Goal: Book appointment/travel/reservation

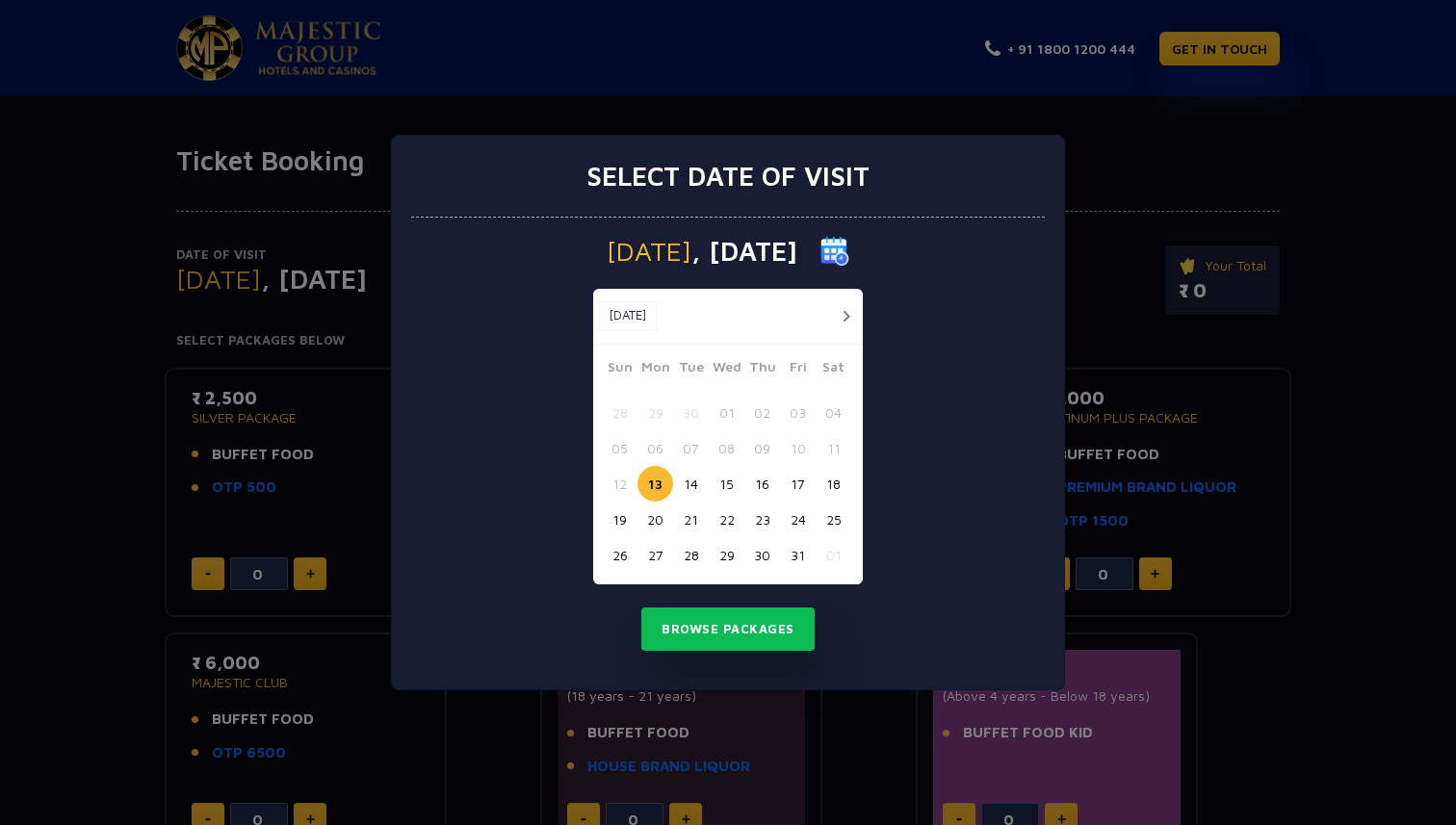
click at [830, 486] on button "18" at bounding box center [834, 484] width 36 height 36
click at [717, 650] on button "Browse Packages" at bounding box center [728, 630] width 174 height 45
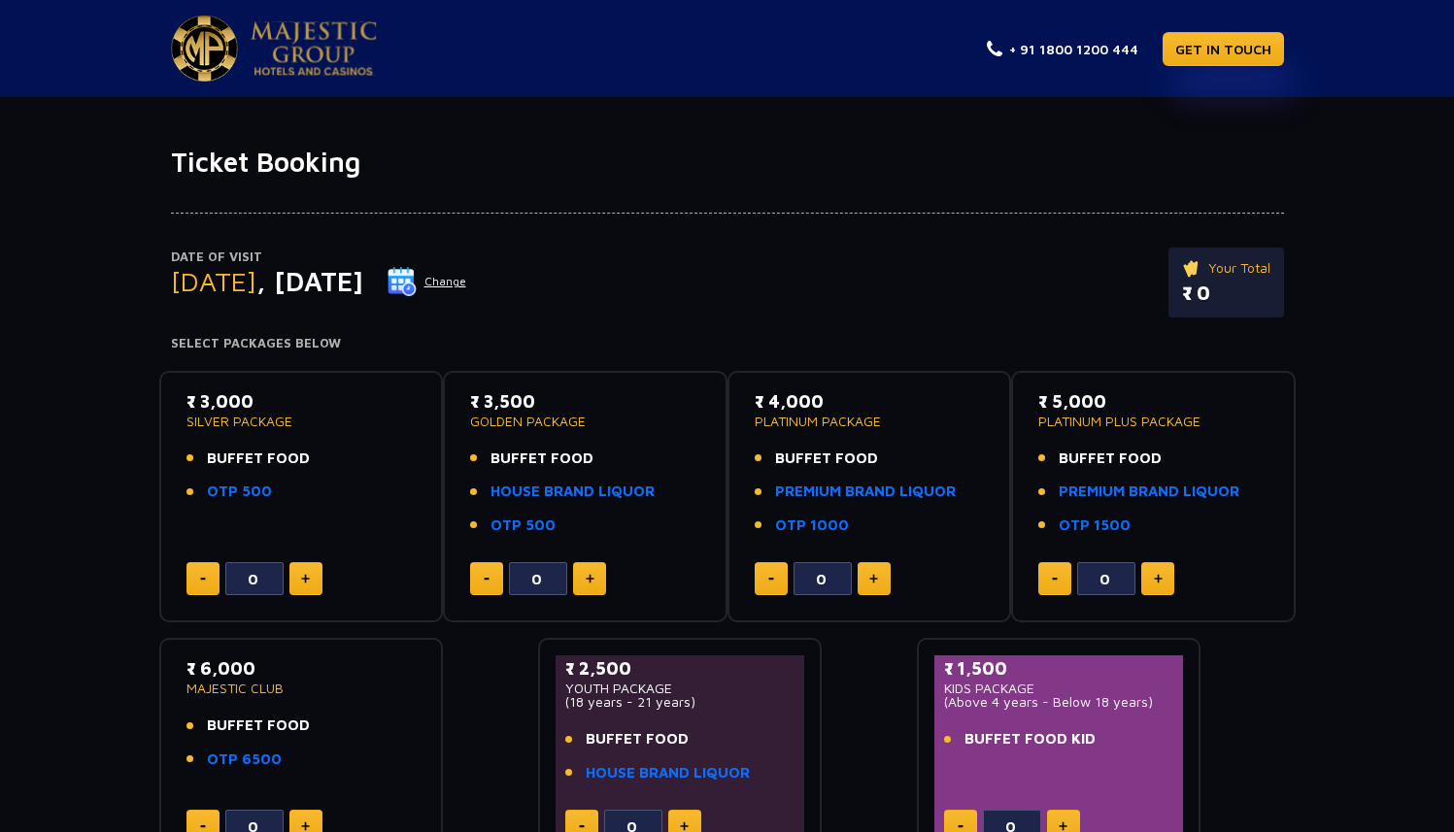
click at [467, 285] on button "Change" at bounding box center [427, 281] width 81 height 31
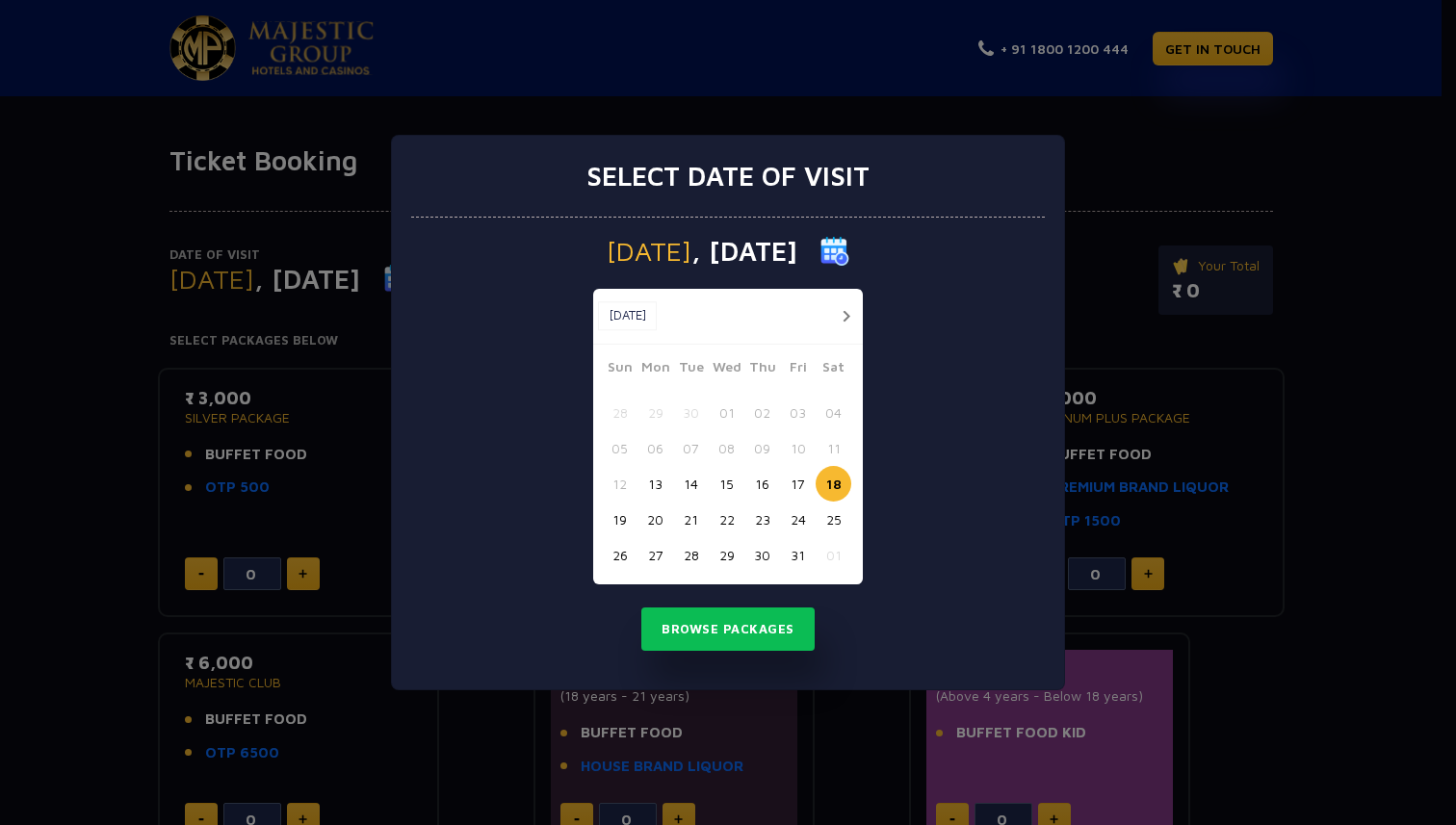
click at [687, 519] on button "21" at bounding box center [691, 520] width 36 height 36
click at [711, 641] on button "Browse Packages" at bounding box center [728, 630] width 174 height 45
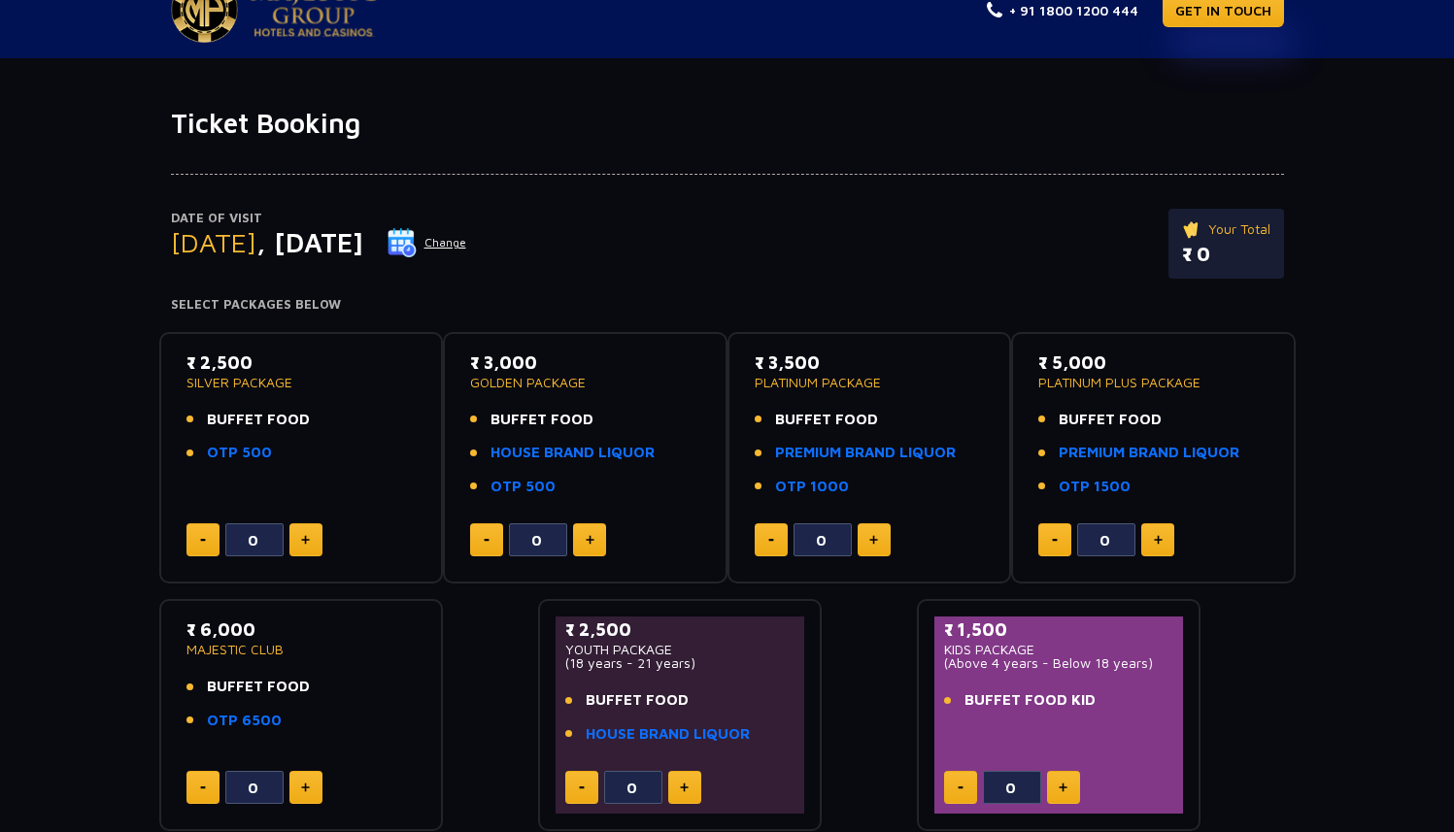
scroll to position [35, 0]
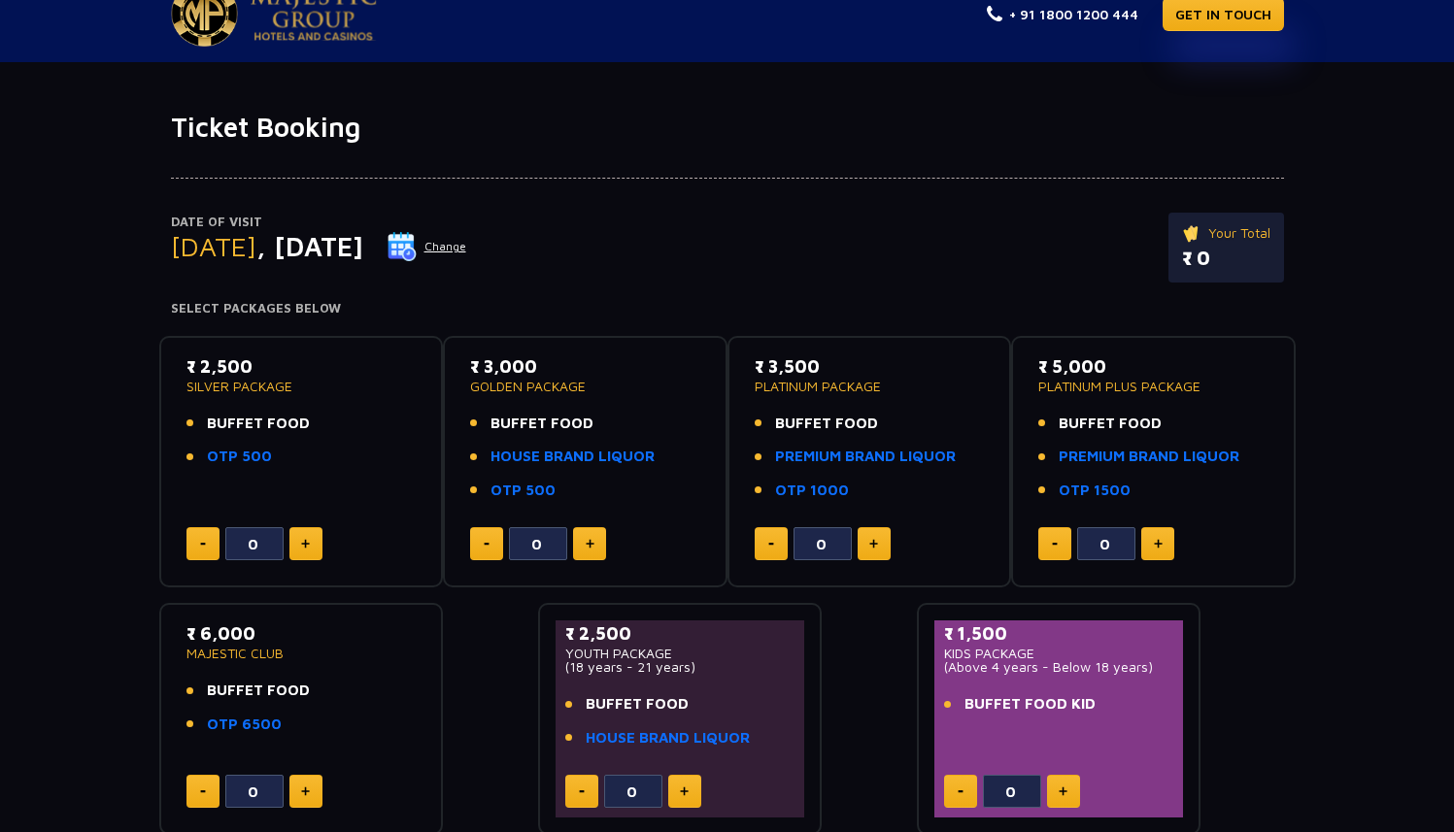
click at [417, 254] on img at bounding box center [401, 246] width 29 height 29
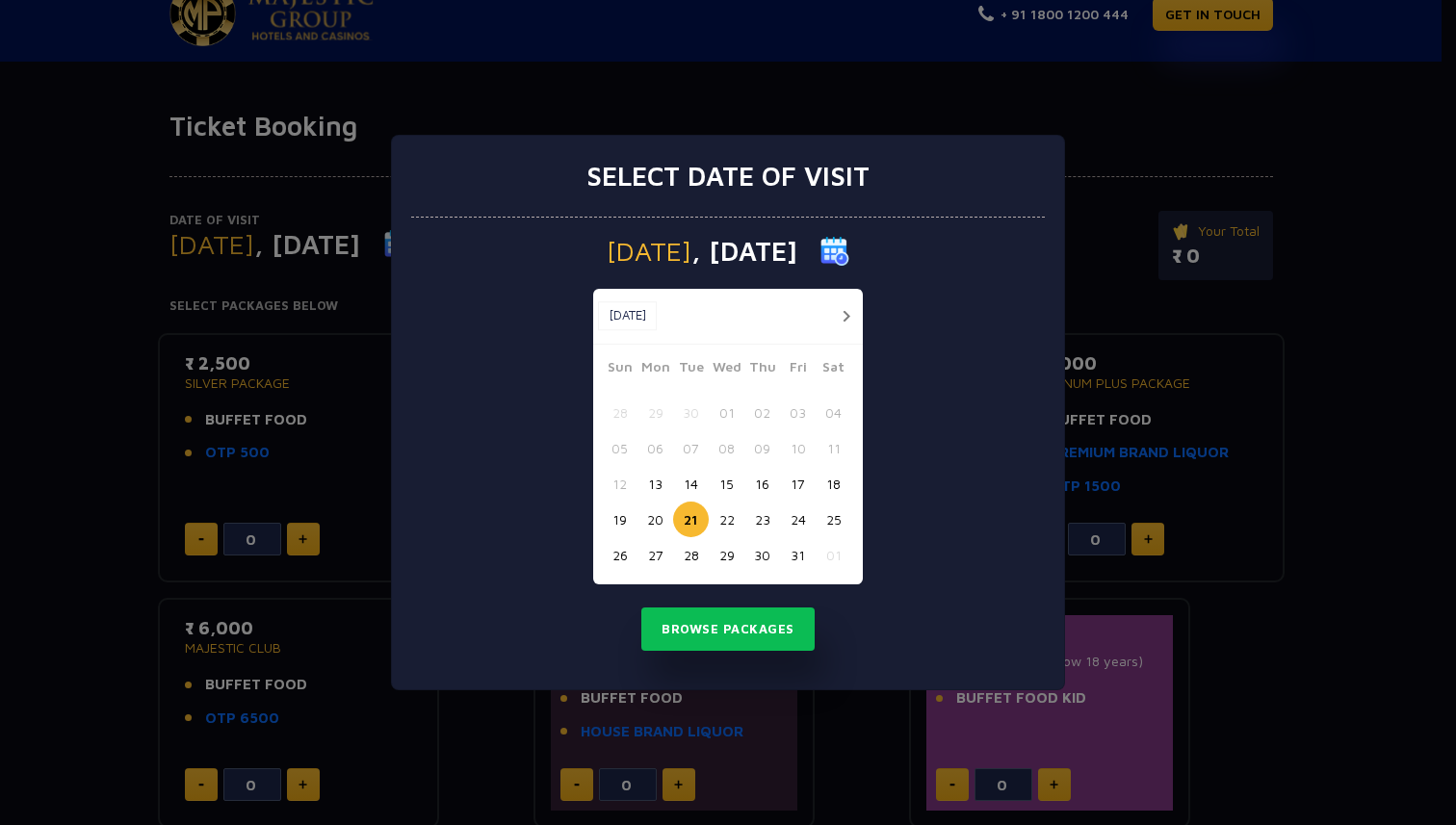
click at [620, 518] on button "19" at bounding box center [620, 520] width 36 height 36
click at [737, 634] on button "Browse Packages" at bounding box center [728, 630] width 174 height 45
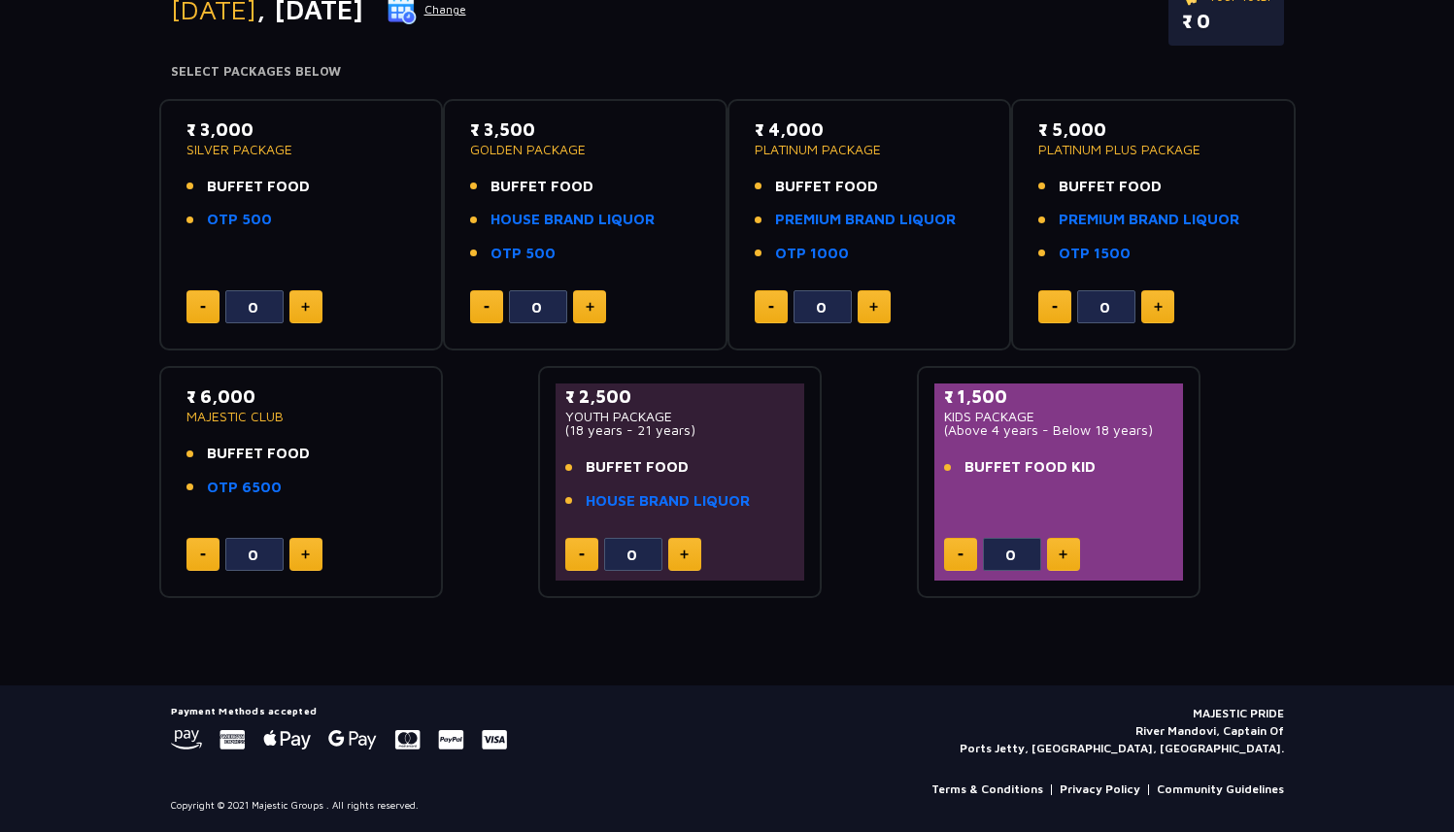
scroll to position [0, 0]
